Goal: Check status: Check status

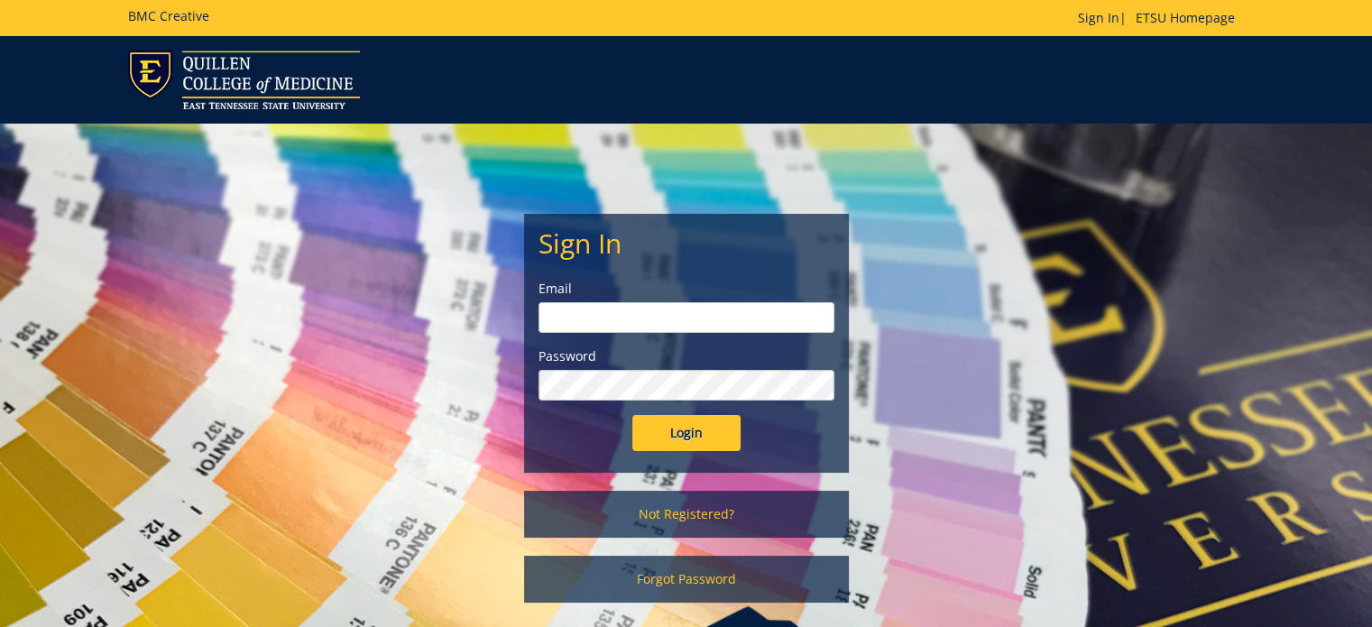
type input "Wilsonjr3@etsu.edu"
click at [667, 443] on input "Login" at bounding box center [686, 433] width 108 height 36
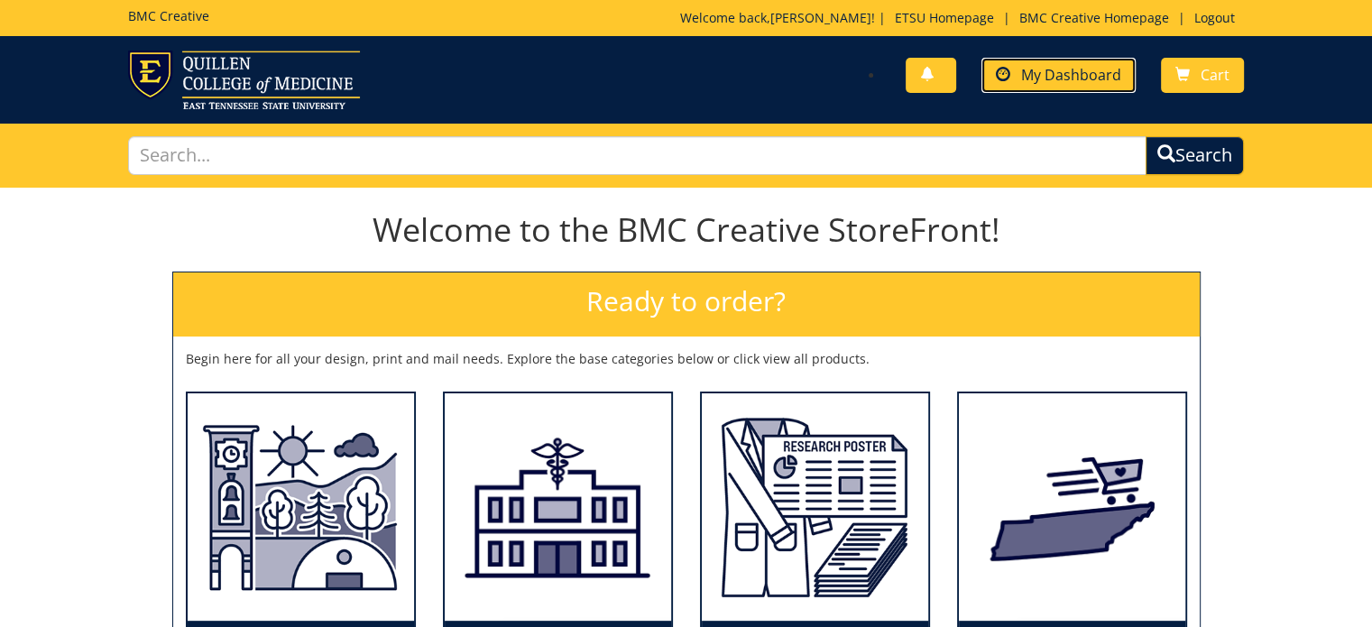
click at [1038, 88] on link "My Dashboard" at bounding box center [1058, 75] width 154 height 35
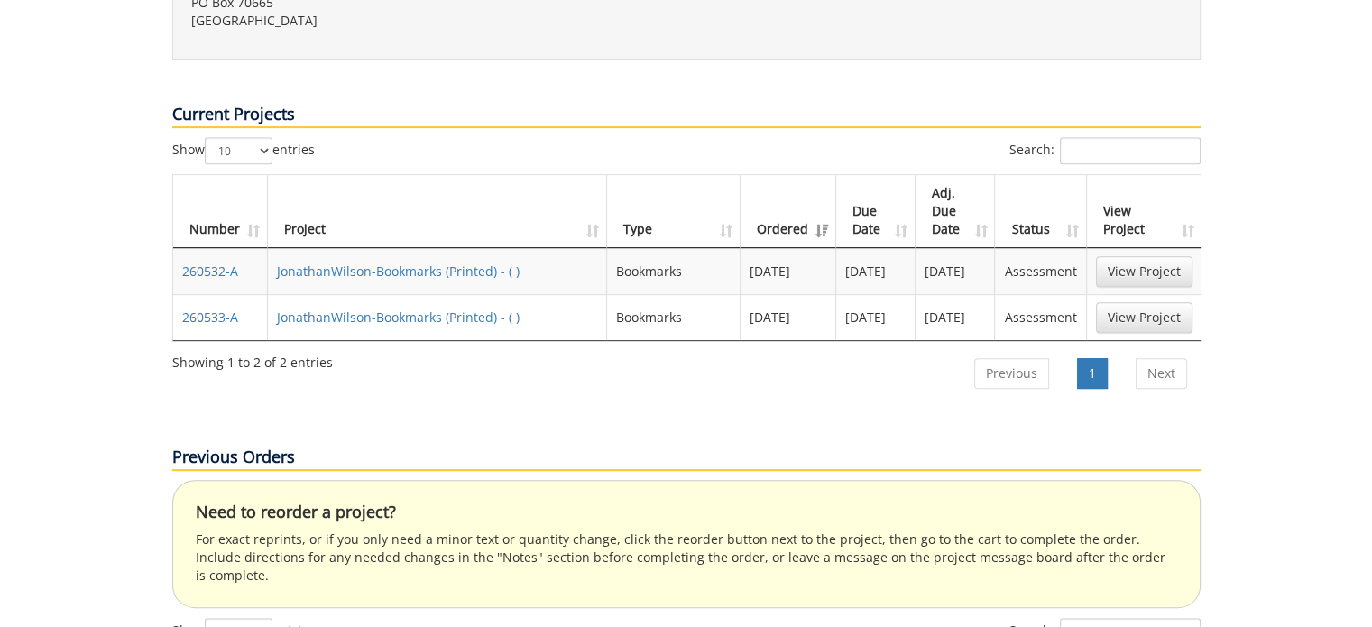
scroll to position [718, 0]
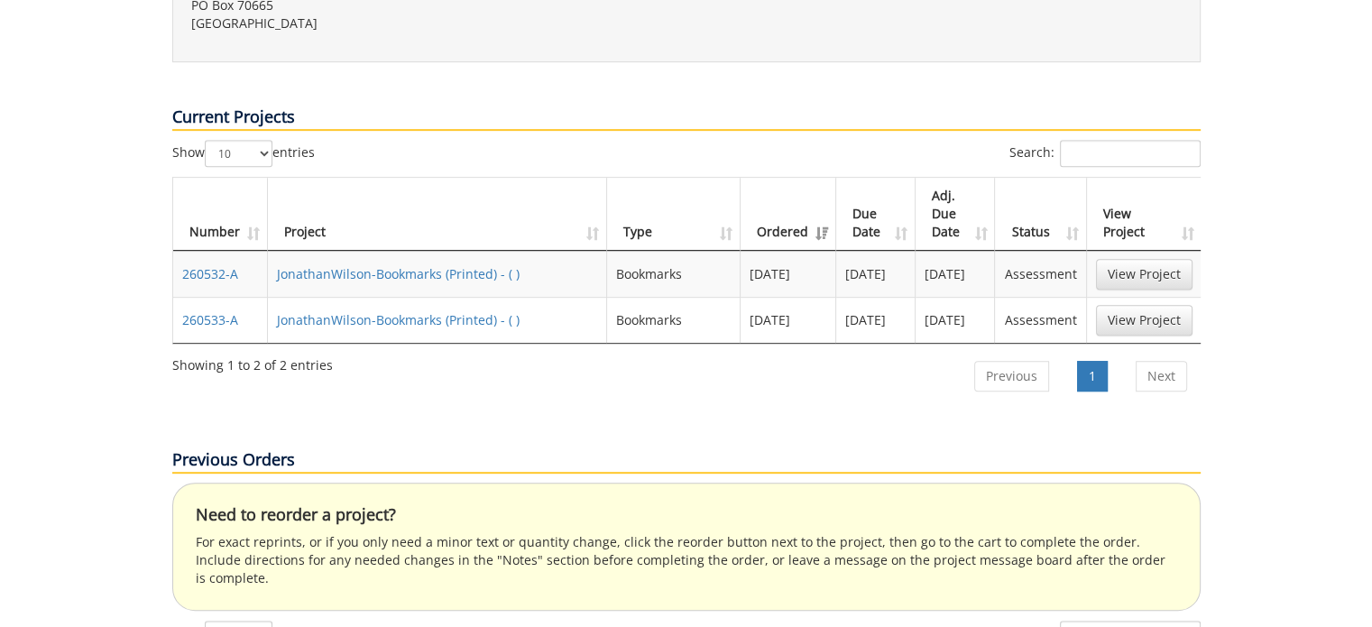
click at [394, 265] on link "JonathanWilson-Bookmarks (Printed) - ( )" at bounding box center [398, 273] width 243 height 17
